Goal: Book appointment/travel/reservation

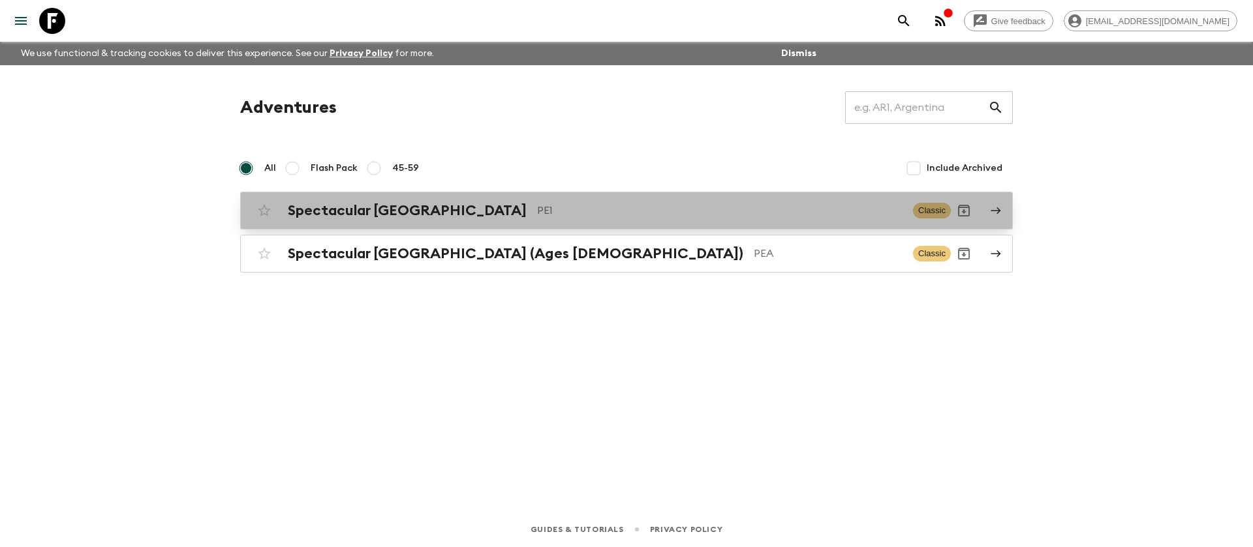
click at [537, 215] on p "PE1" at bounding box center [719, 211] width 365 height 16
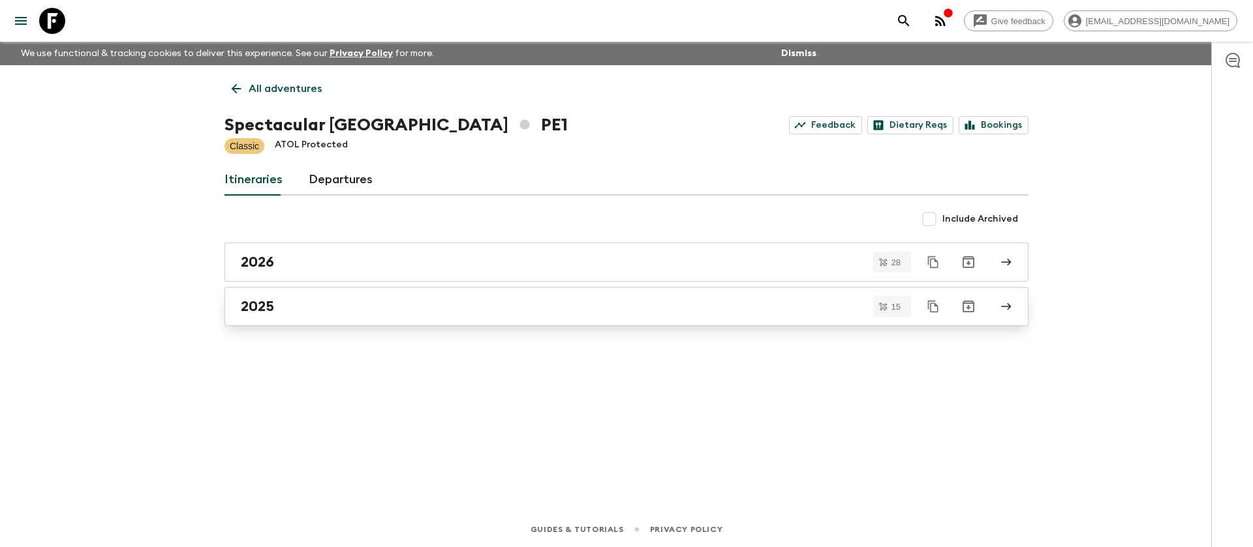
click at [369, 296] on link "2025" at bounding box center [626, 306] width 804 height 39
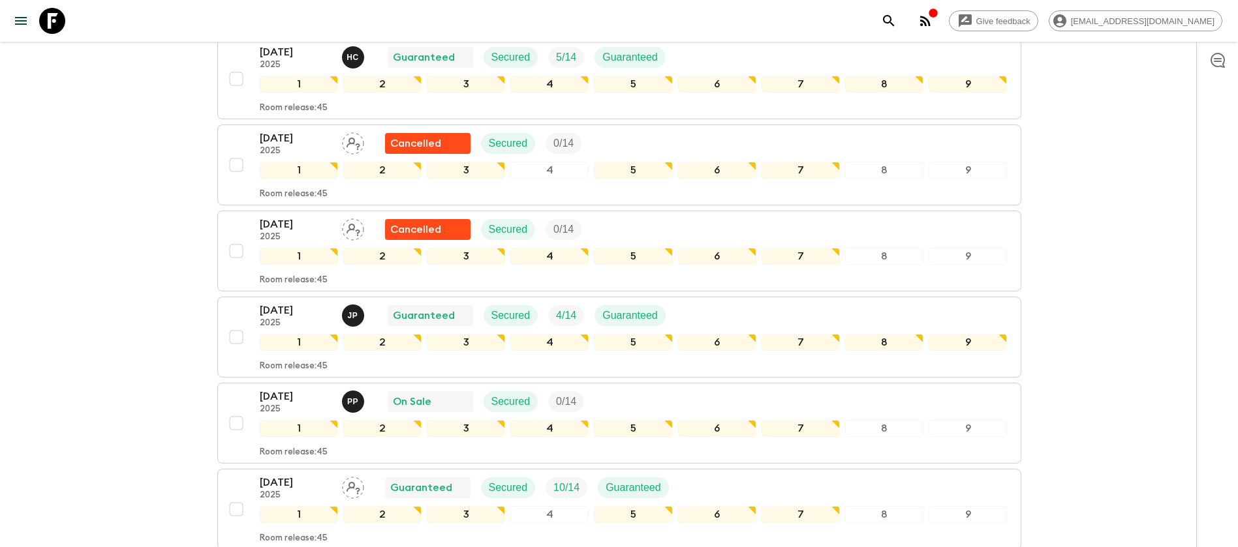
scroll to position [1136, 0]
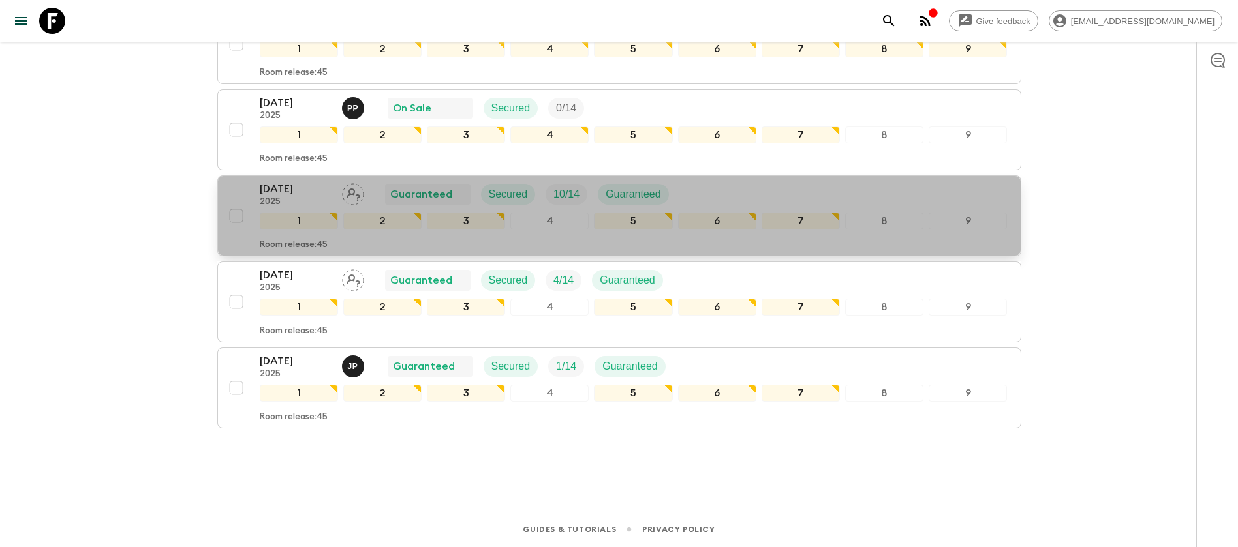
click at [735, 198] on div "[DATE] 2025 Guaranteed Secured 10 / 14 Guaranteed" at bounding box center [634, 194] width 748 height 26
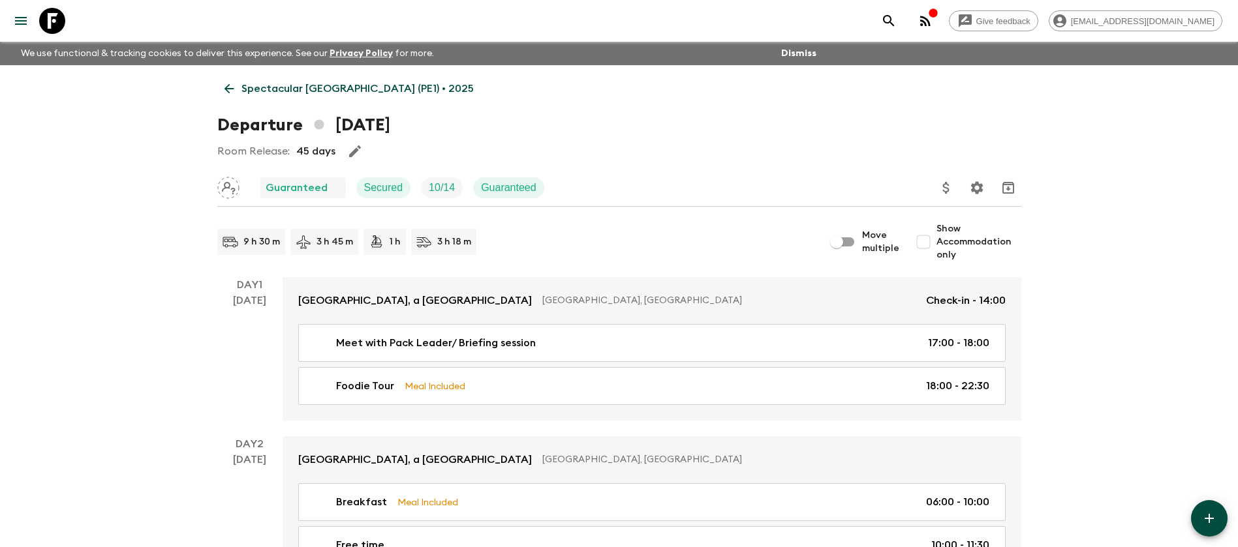
click at [272, 100] on link "Spectacular [GEOGRAPHIC_DATA] (PE1) • 2025" at bounding box center [349, 89] width 264 height 26
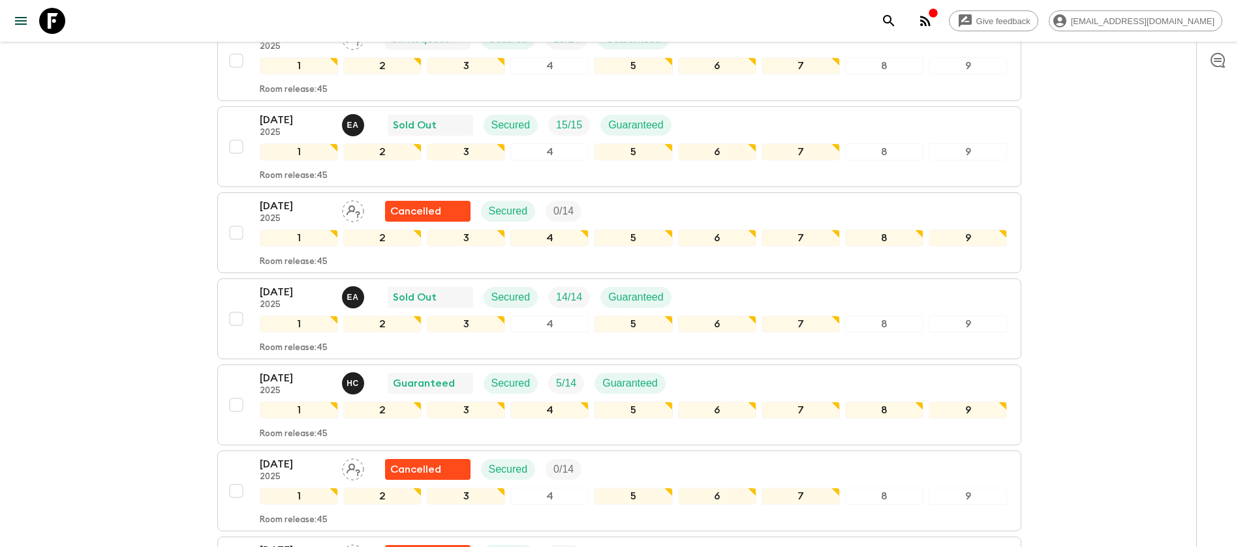
scroll to position [587, 0]
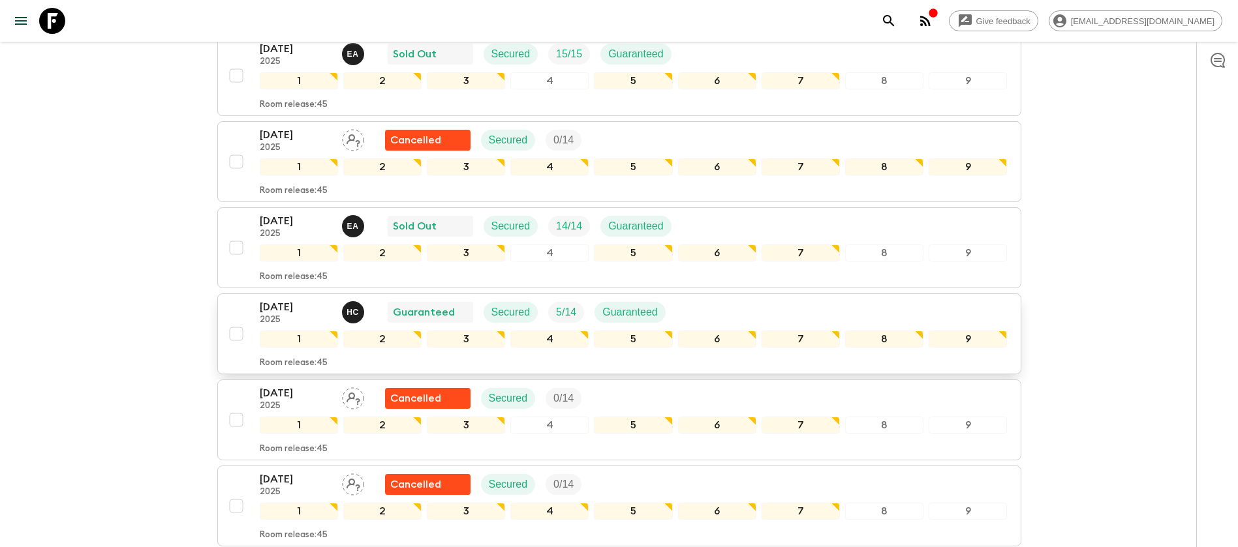
click at [757, 309] on div "[DATE] 2025 H C Guaranteed Secured 5 / 14 Guaranteed" at bounding box center [634, 313] width 748 height 26
